Goal: Task Accomplishment & Management: Manage account settings

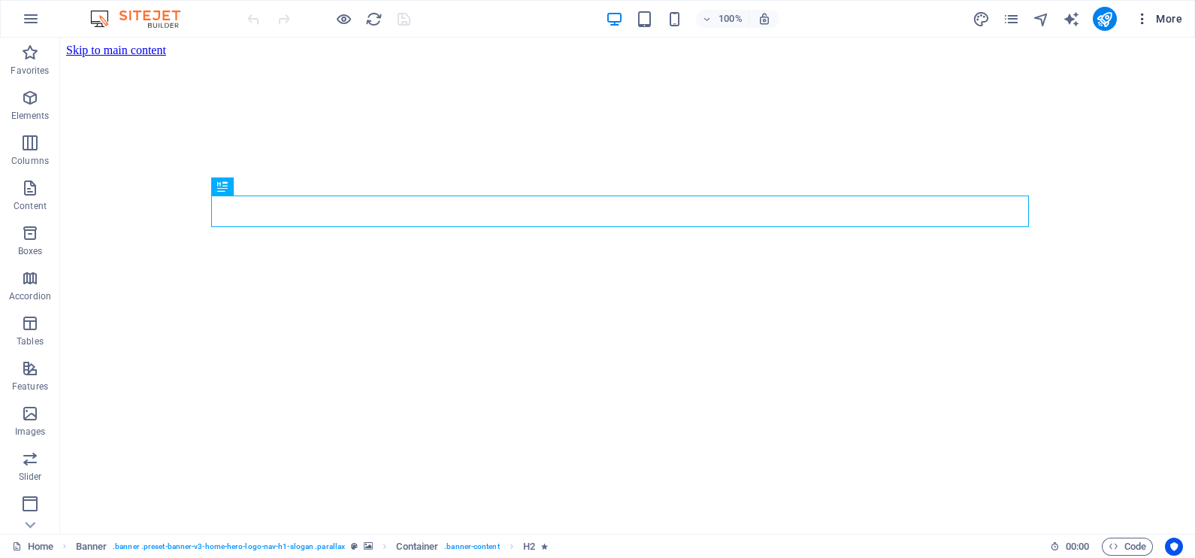
click at [1140, 19] on icon "button" at bounding box center [1142, 18] width 15 height 15
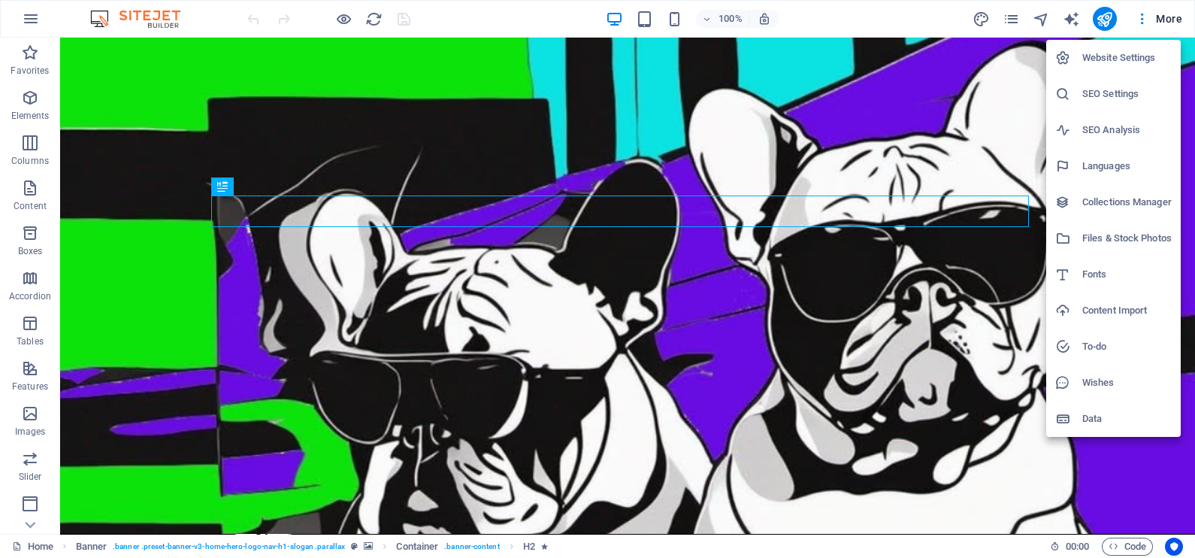
click at [1120, 57] on h6 "Website Settings" at bounding box center [1126, 58] width 89 height 18
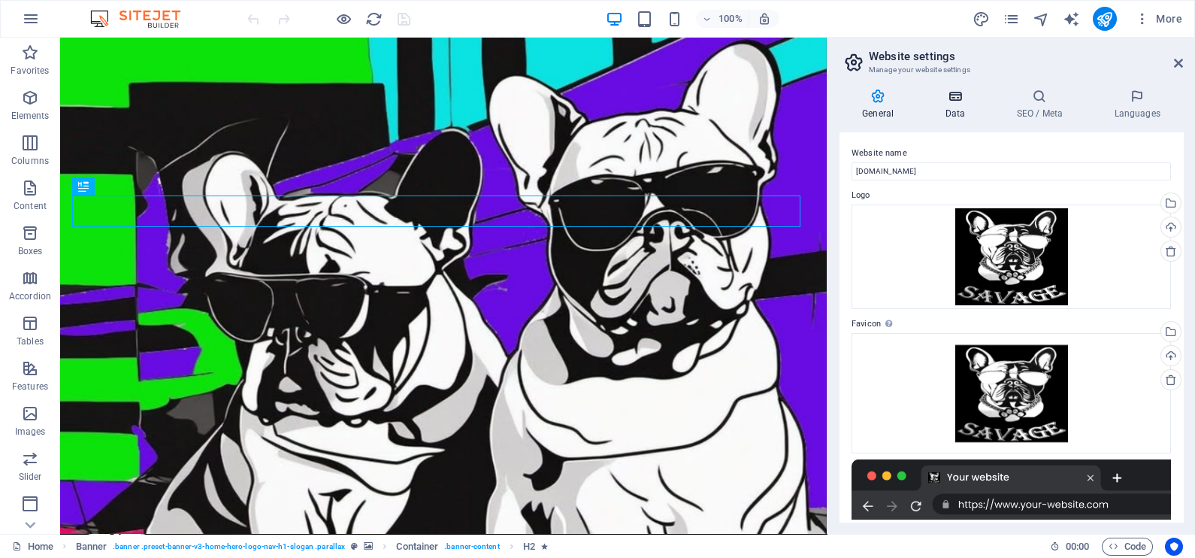
click at [957, 109] on h4 "Data" at bounding box center [957, 105] width 71 height 32
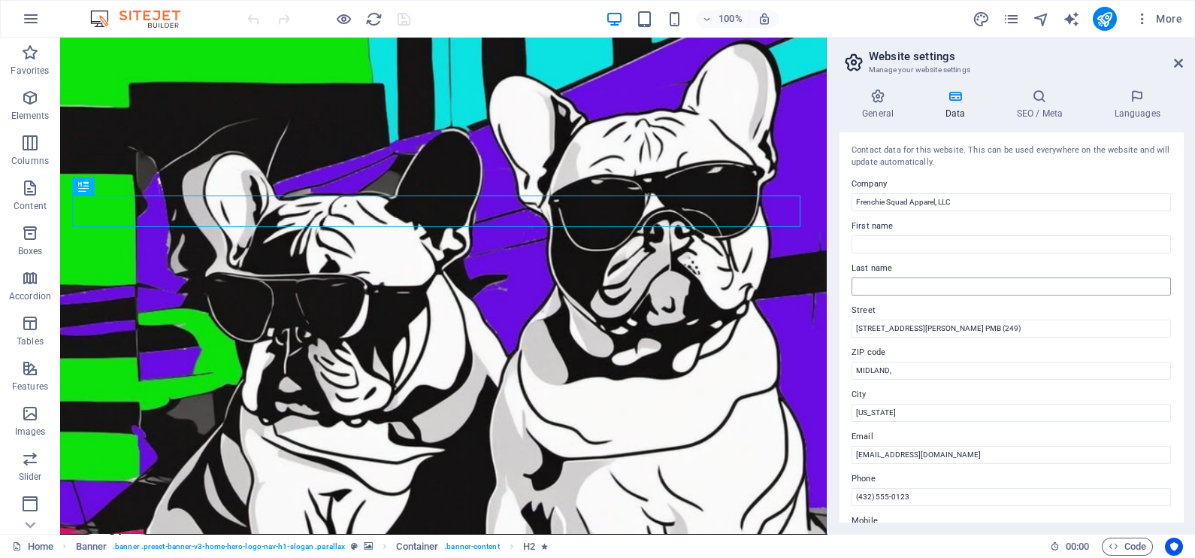
scroll to position [331, 0]
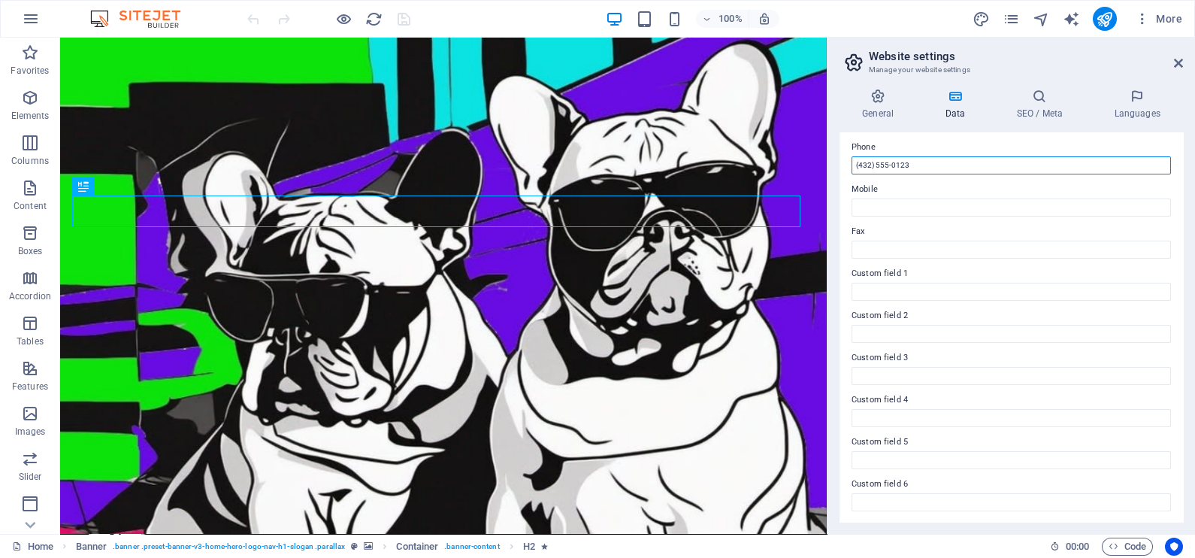
click at [927, 164] on input "(432) 555-0123" at bounding box center [1011, 165] width 319 height 18
type input "[PHONE_NUMBER]"
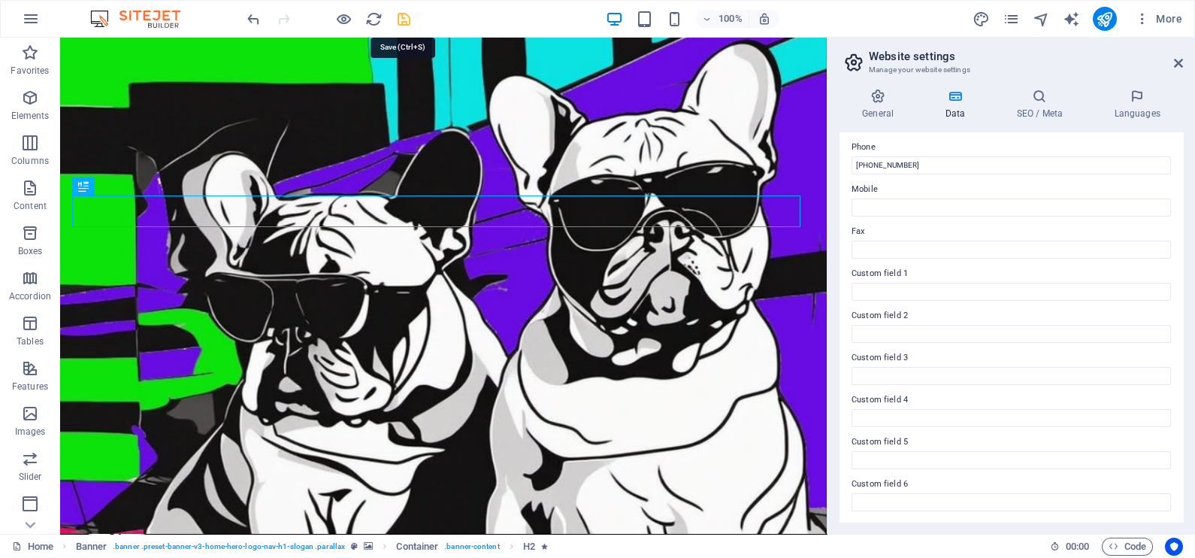
click at [395, 19] on icon "save" at bounding box center [403, 19] width 17 height 17
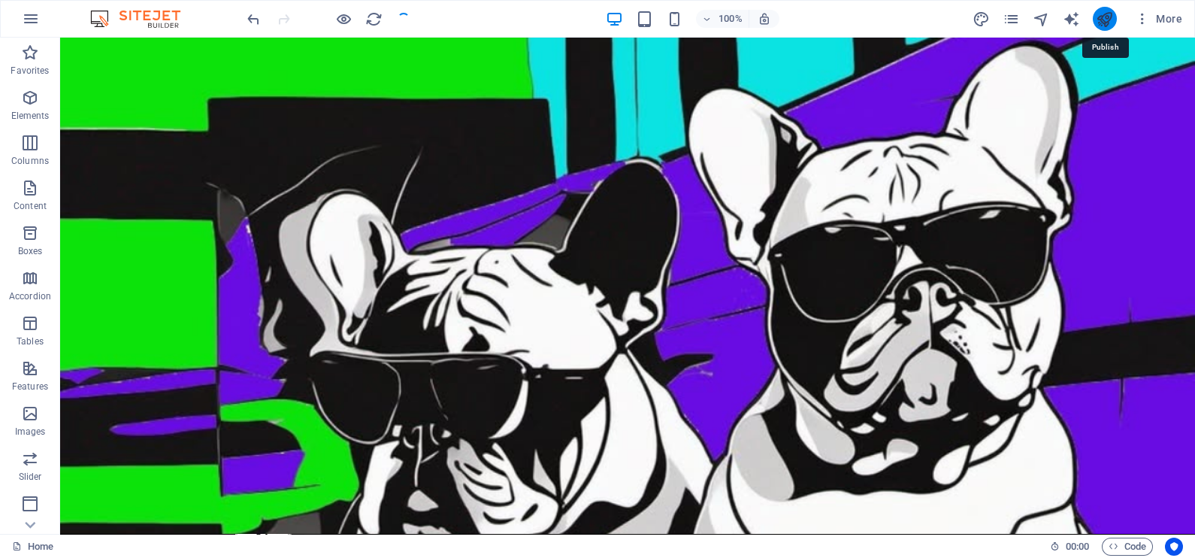
click at [1111, 22] on icon "publish" at bounding box center [1104, 19] width 17 height 17
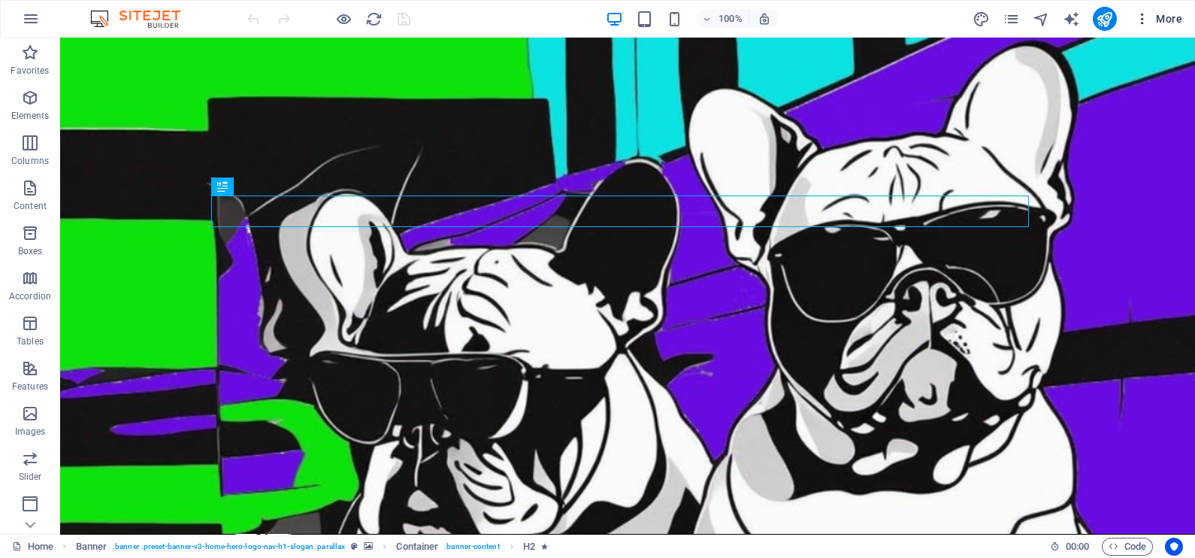
click at [1144, 26] on button "More" at bounding box center [1158, 19] width 59 height 24
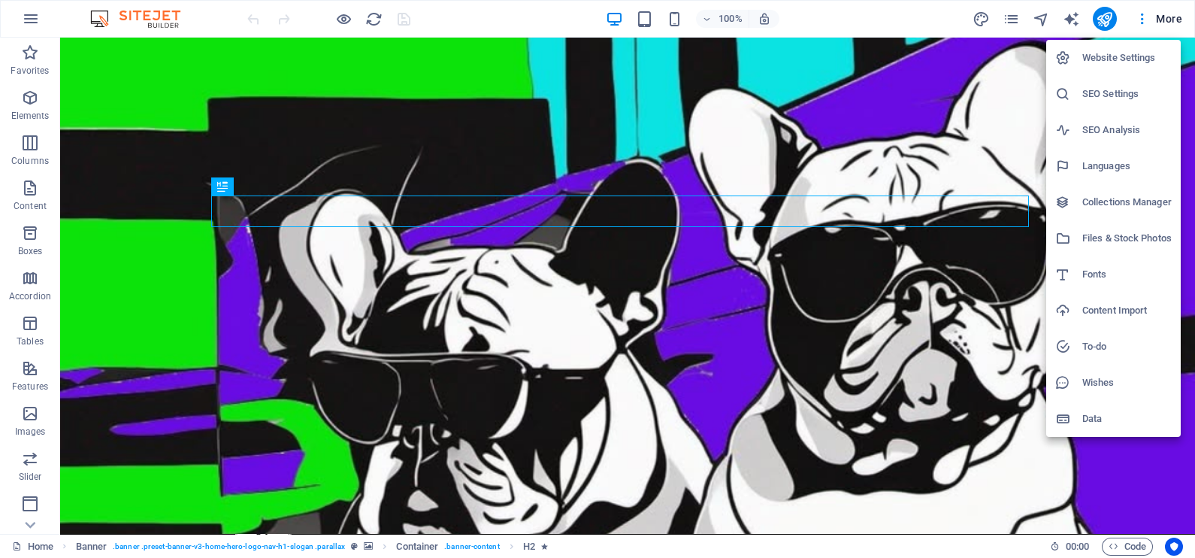
click at [1099, 129] on h6 "SEO Analysis" at bounding box center [1126, 130] width 89 height 18
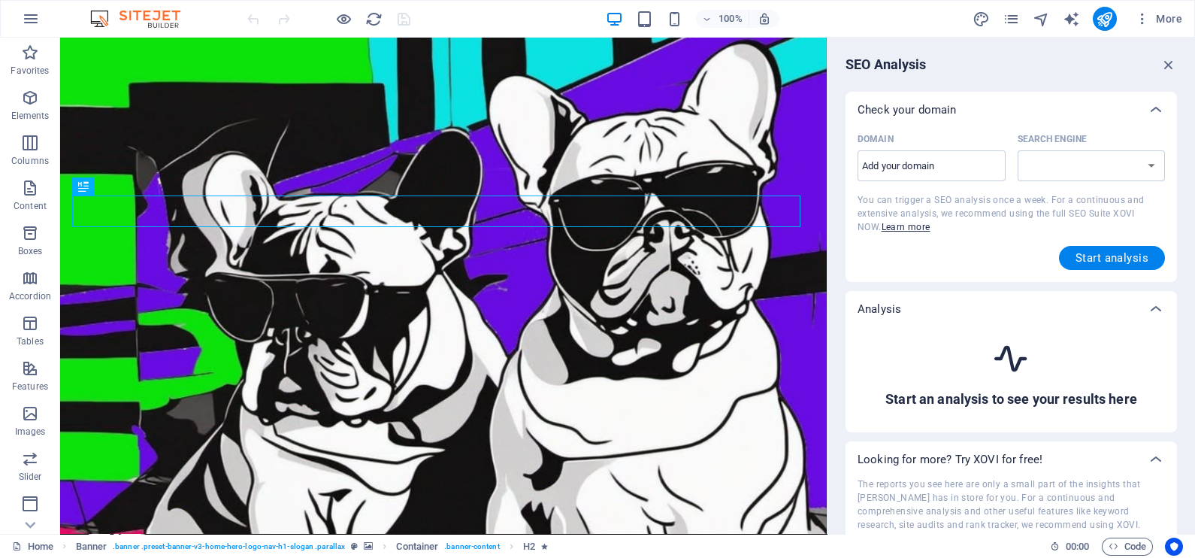
select select "google.com"
click at [1082, 259] on span "Start analysis" at bounding box center [1112, 258] width 73 height 12
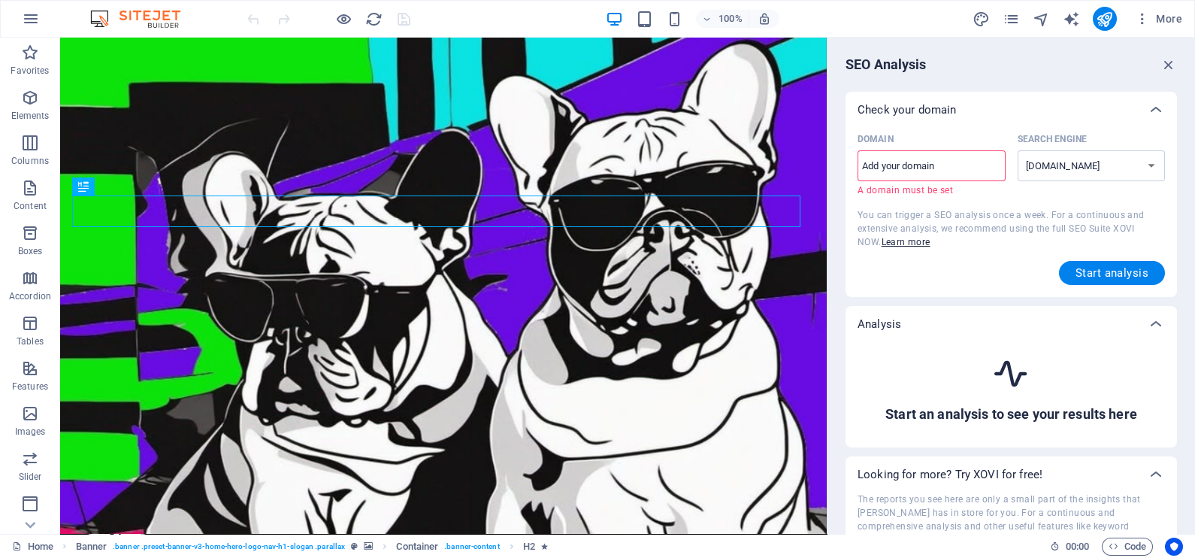
click at [960, 173] on input "Domain ​ A domain must be set" at bounding box center [932, 166] width 148 height 24
paste input "https://frenchiesquadapparel.net/"
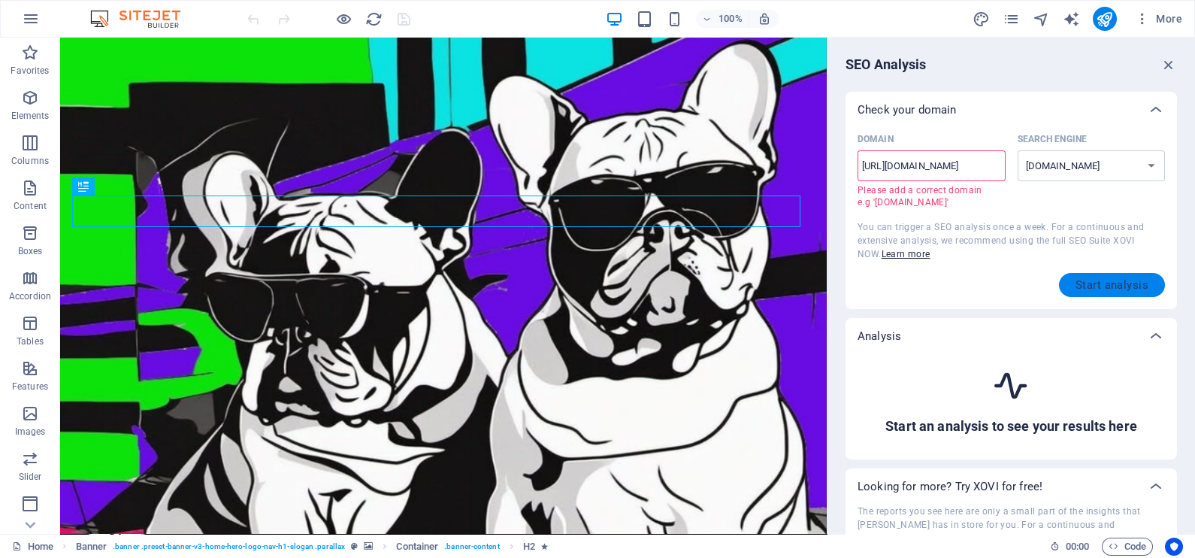
click at [1100, 280] on span "Start analysis" at bounding box center [1112, 285] width 73 height 12
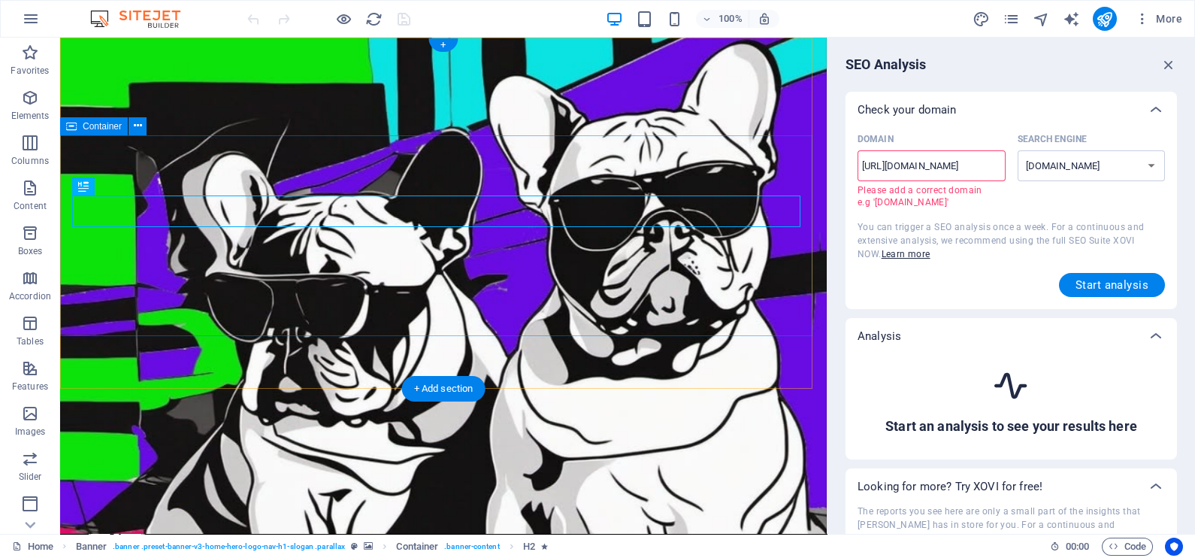
drag, startPoint x: 947, startPoint y: 205, endPoint x: 785, endPoint y: 154, distance: 170.2
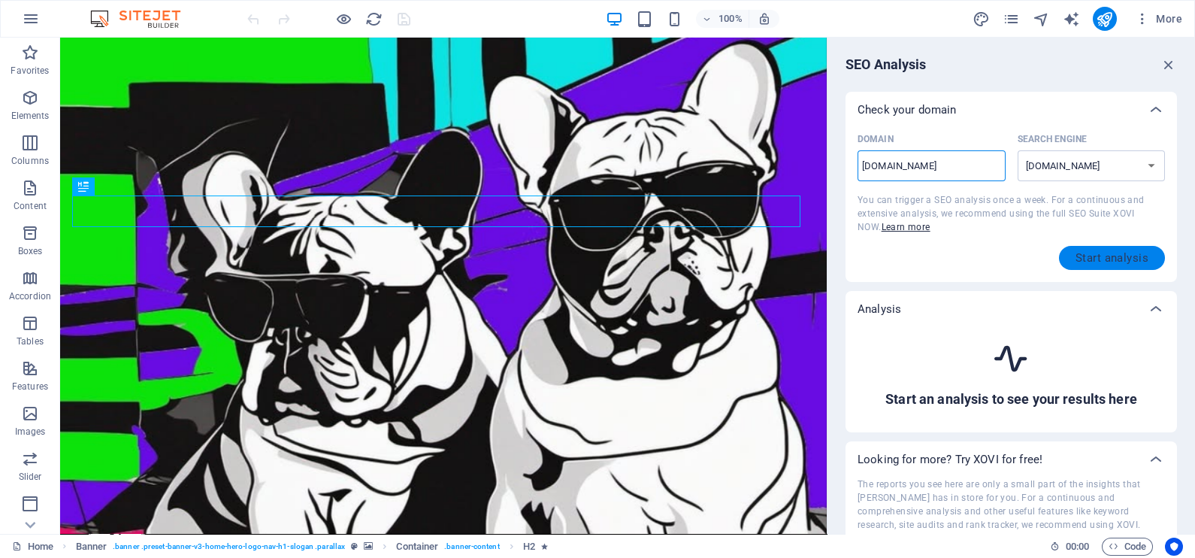
type input "www.frenchiesquadapparel.net"
click at [1083, 259] on span "Start analysis" at bounding box center [1112, 258] width 73 height 12
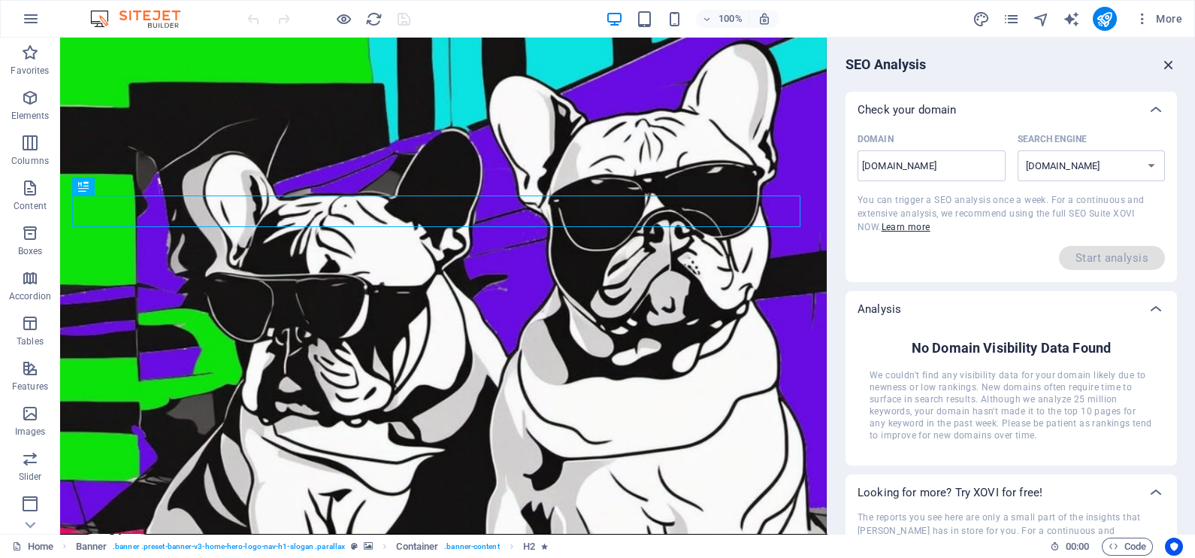
click at [1160, 61] on icon "button" at bounding box center [1168, 64] width 17 height 17
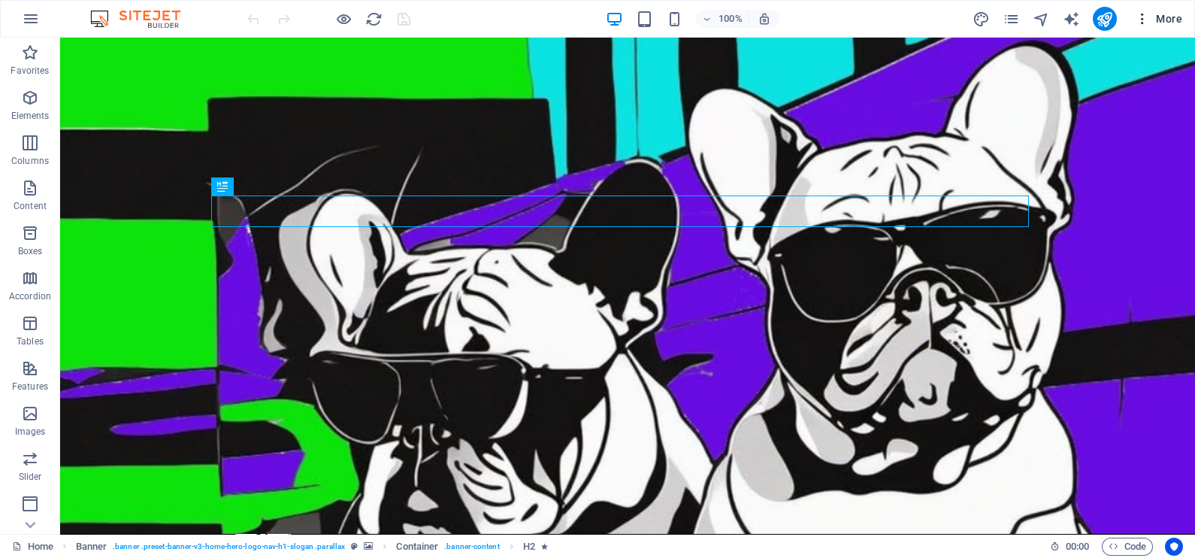
click at [1142, 15] on icon "button" at bounding box center [1142, 18] width 15 height 15
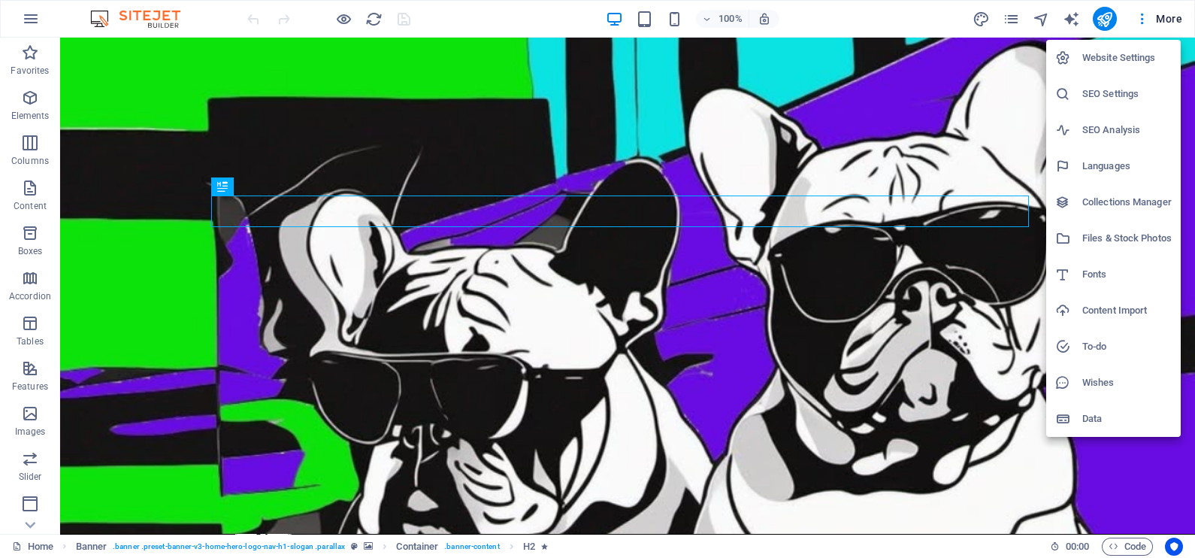
click at [1112, 54] on h6 "Website Settings" at bounding box center [1126, 58] width 89 height 18
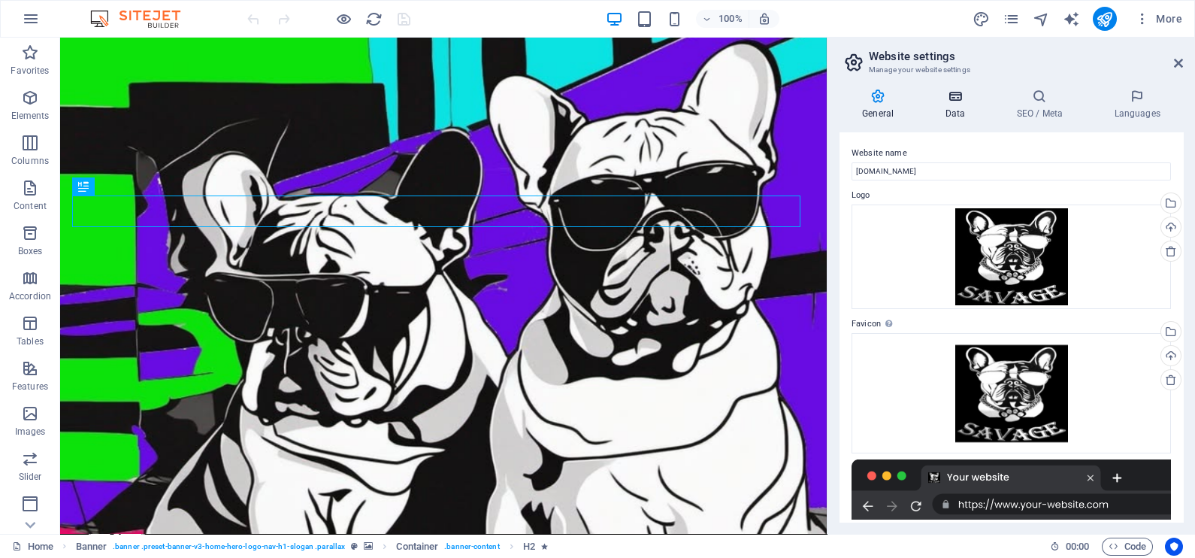
click at [950, 99] on icon at bounding box center [954, 96] width 65 height 15
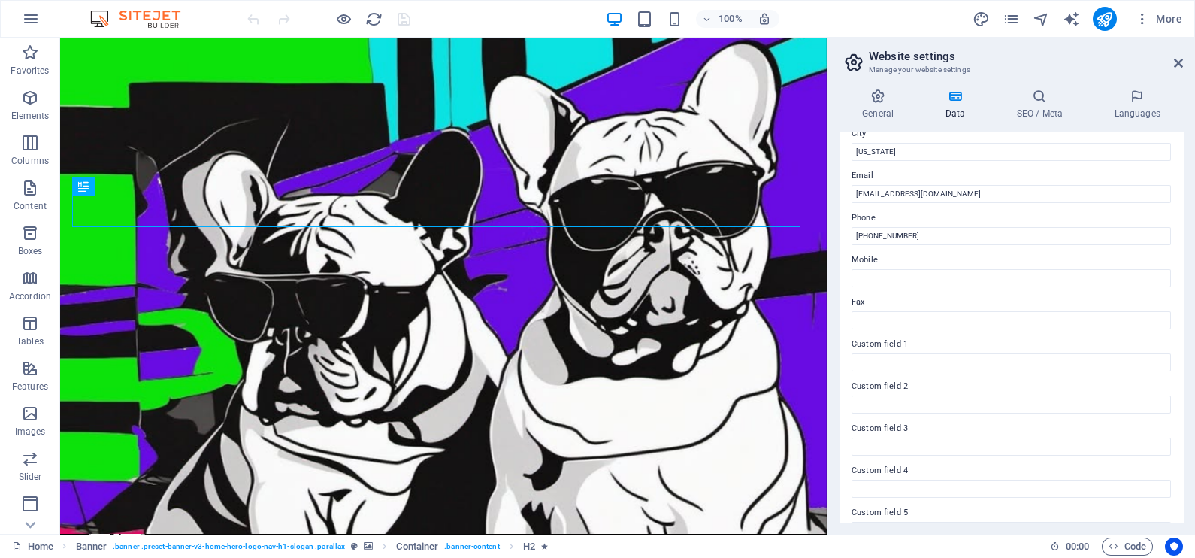
scroll to position [331, 0]
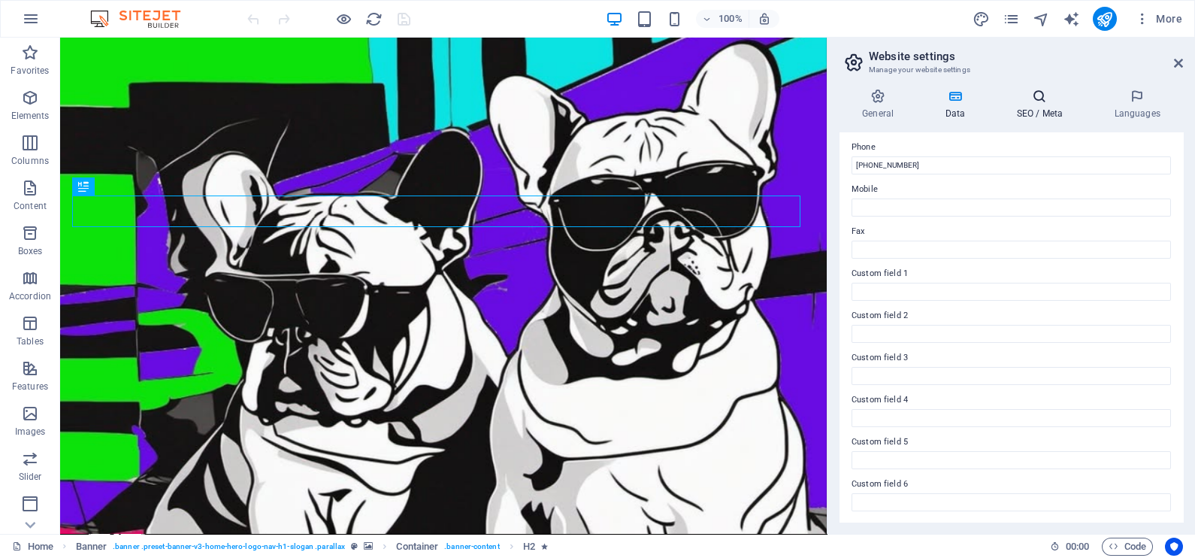
click at [1041, 119] on h4 "SEO / Meta" at bounding box center [1043, 105] width 98 height 32
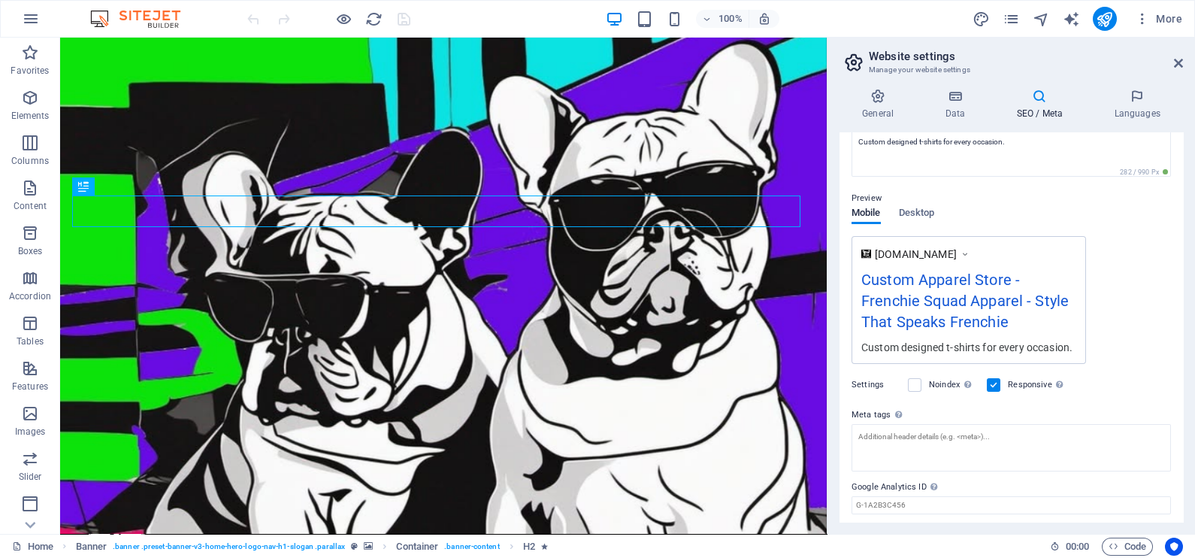
scroll to position [204, 0]
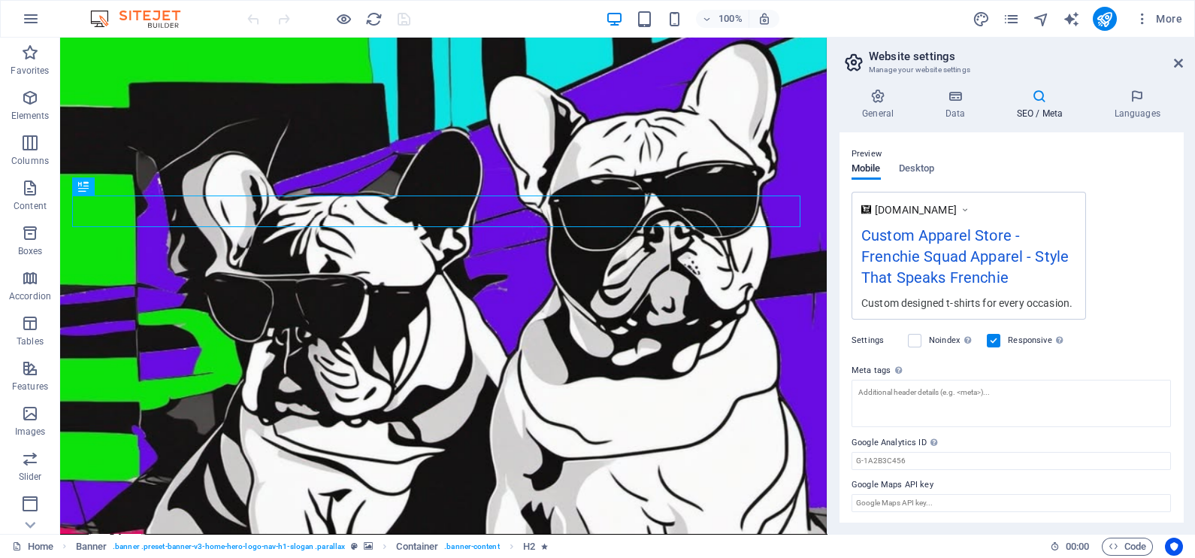
click at [1032, 104] on h4 "SEO / Meta" at bounding box center [1043, 105] width 98 height 32
click at [1105, 15] on icon "publish" at bounding box center [1104, 19] width 17 height 17
